Goal: Download file/media

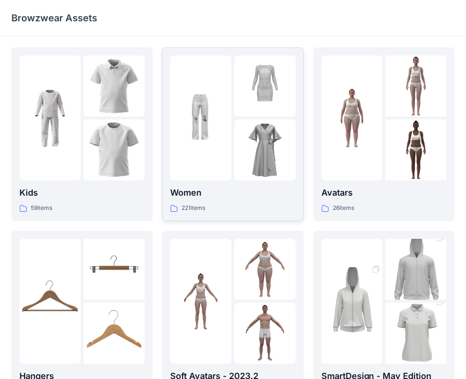
click at [192, 164] on div at bounding box center [200, 117] width 61 height 125
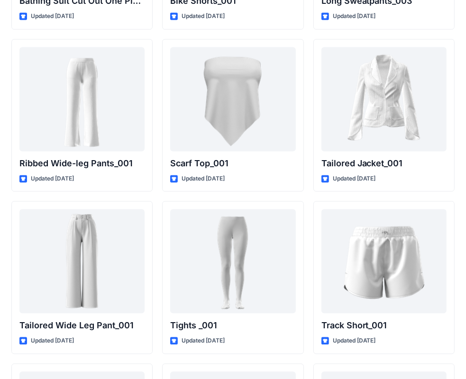
scroll to position [10573, 0]
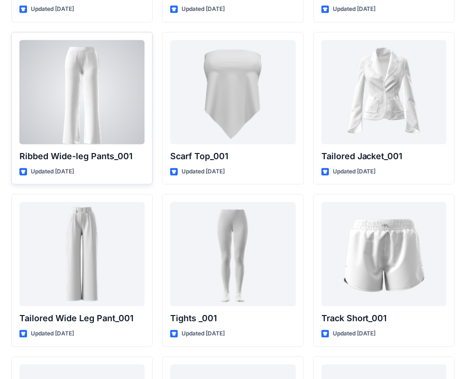
click at [97, 115] on div at bounding box center [81, 92] width 125 height 104
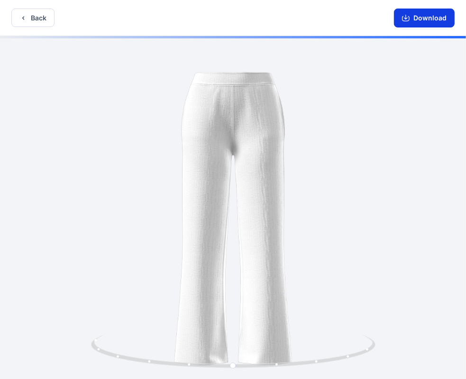
click at [424, 22] on button "Download" at bounding box center [424, 18] width 61 height 19
